Goal: Information Seeking & Learning: Learn about a topic

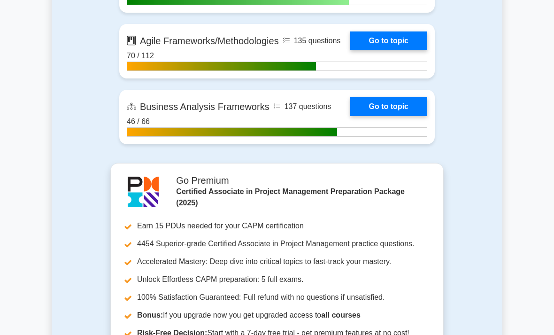
scroll to position [2612, 0]
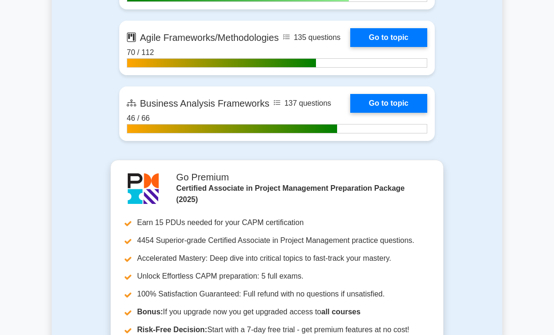
click at [415, 47] on link "Go to topic" at bounding box center [389, 37] width 77 height 19
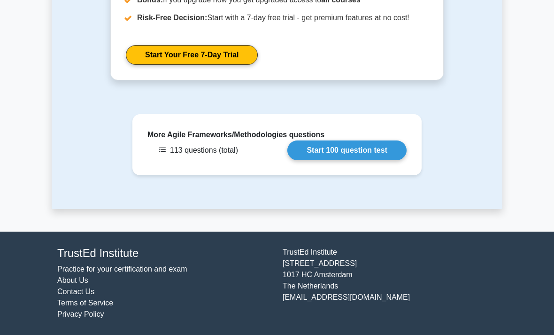
scroll to position [1491, 0]
click at [324, 160] on link "Start 100 question test" at bounding box center [347, 150] width 119 height 20
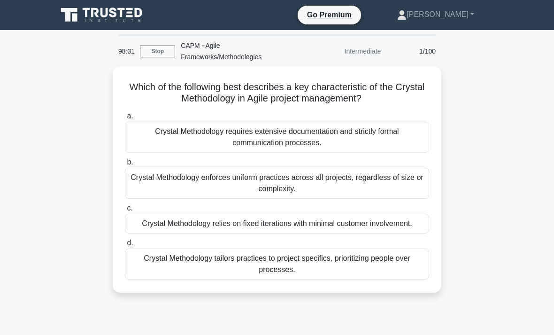
click at [394, 280] on div "Crystal Methodology tailors practices to project specifics, prioritizing people…" at bounding box center [277, 264] width 304 height 31
click at [125, 246] on input "d. Crystal Methodology tailors practices to project specifics, prioritizing peo…" at bounding box center [125, 243] width 0 height 6
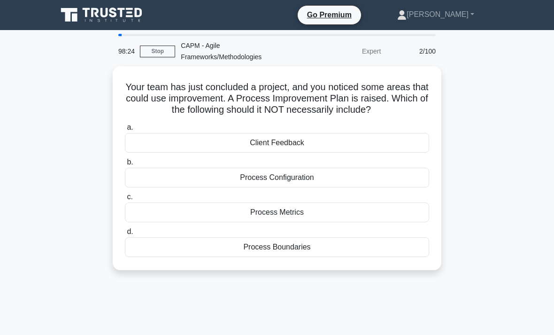
click at [166, 46] on link "Stop" at bounding box center [157, 52] width 35 height 12
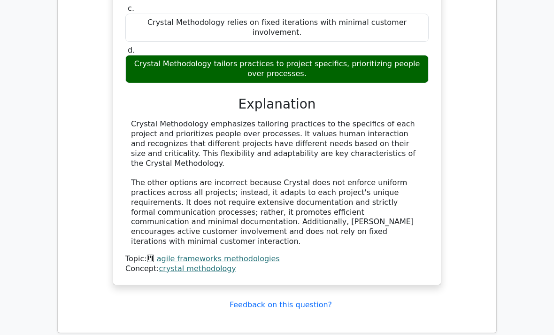
scroll to position [919, 0]
